Goal: Find specific page/section: Find specific page/section

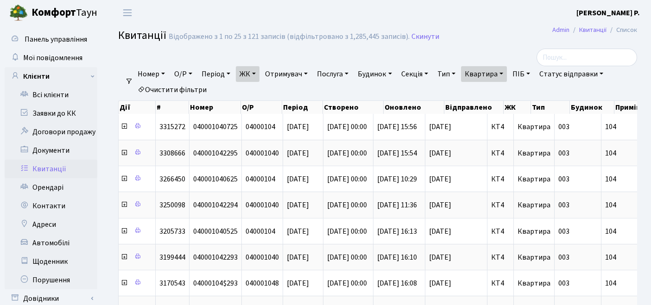
select select "25"
click at [503, 73] on link "Квартира" at bounding box center [484, 74] width 46 height 16
drag, startPoint x: 507, startPoint y: 95, endPoint x: 459, endPoint y: 95, distance: 48.2
click at [459, 95] on ul "Номер О/Р Період [DATE] - [DATE] ЖК ТХ, вул. [PERSON_NAME][STREET_ADDRESS] КТ, …" at bounding box center [381, 82] width 497 height 32
click at [507, 73] on link "Квартира" at bounding box center [484, 74] width 46 height 16
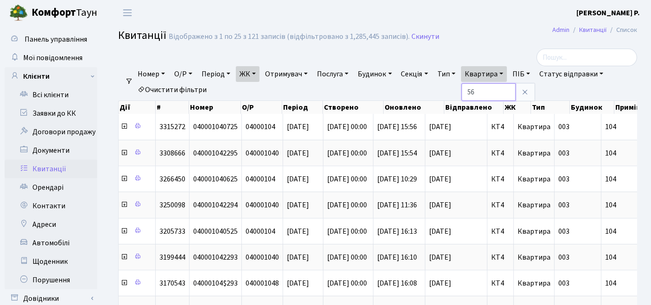
type input "56"
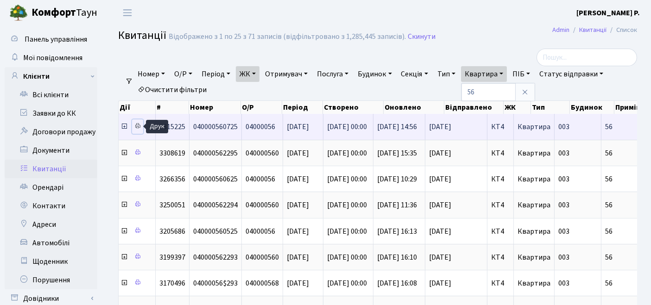
click at [140, 127] on icon at bounding box center [137, 126] width 6 height 6
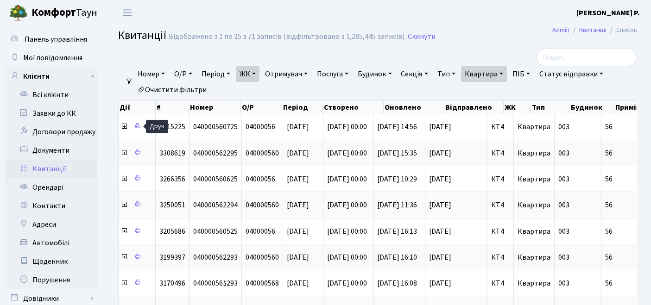
click at [491, 72] on link "Квартира" at bounding box center [484, 74] width 46 height 16
drag, startPoint x: 490, startPoint y: 91, endPoint x: 470, endPoint y: 92, distance: 19.5
click at [470, 92] on ul "Номер О/Р Період [DATE] - [DATE] ЖК ТХ, вул. [PERSON_NAME][STREET_ADDRESS] КТ, …" at bounding box center [381, 82] width 497 height 32
click at [499, 79] on link "Квартира" at bounding box center [484, 74] width 46 height 16
click at [183, 89] on link "Очистити фільтри" at bounding box center [172, 90] width 76 height 16
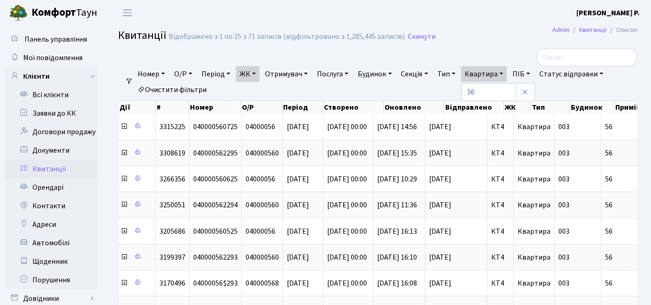
select select
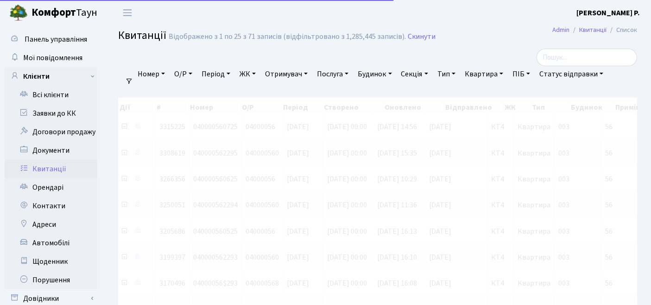
click at [249, 76] on link "ЖК" at bounding box center [248, 74] width 24 height 16
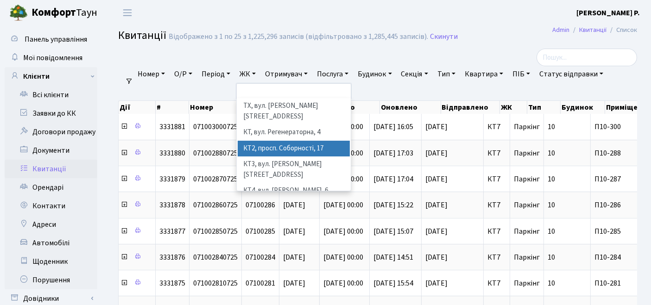
scroll to position [51, 0]
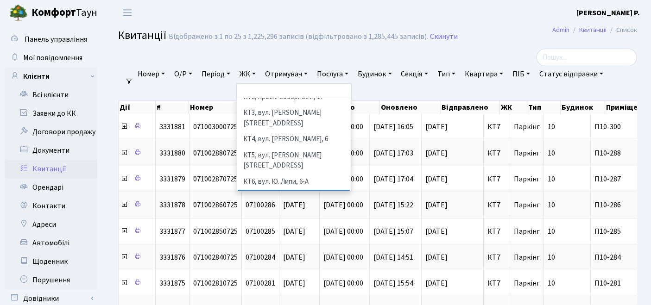
drag, startPoint x: 287, startPoint y: 159, endPoint x: 289, endPoint y: 153, distance: 6.3
click at [287, 190] on li "КТ7, вул. [PERSON_NAME][STREET_ADDRESS]" at bounding box center [294, 203] width 113 height 26
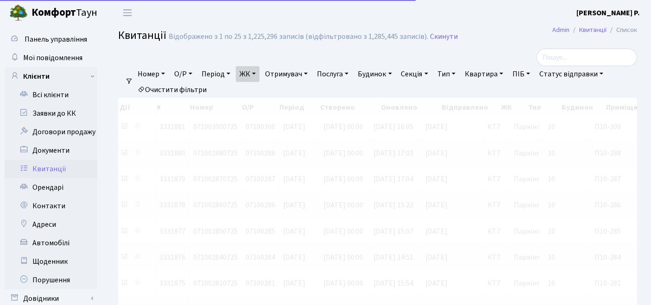
click at [491, 73] on link "Квартира" at bounding box center [484, 74] width 46 height 16
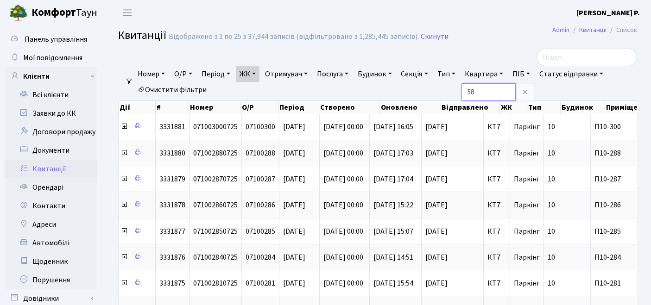
type input "58"
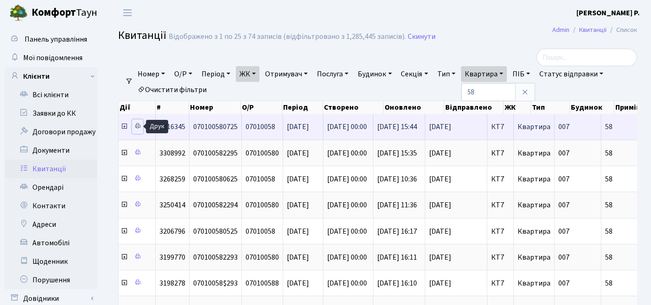
click at [135, 125] on icon at bounding box center [137, 126] width 6 height 6
